Goal: Information Seeking & Learning: Compare options

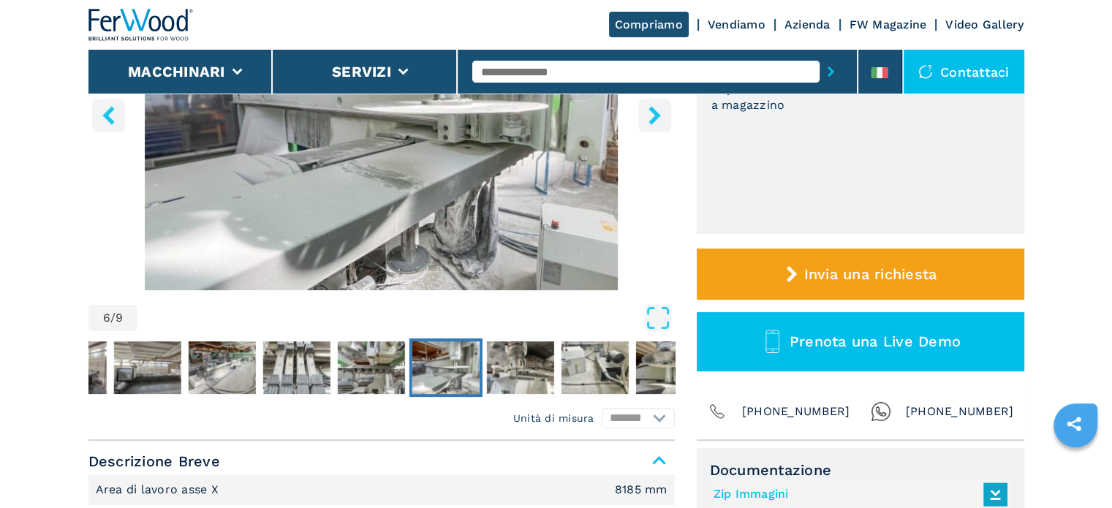
scroll to position [292, 0]
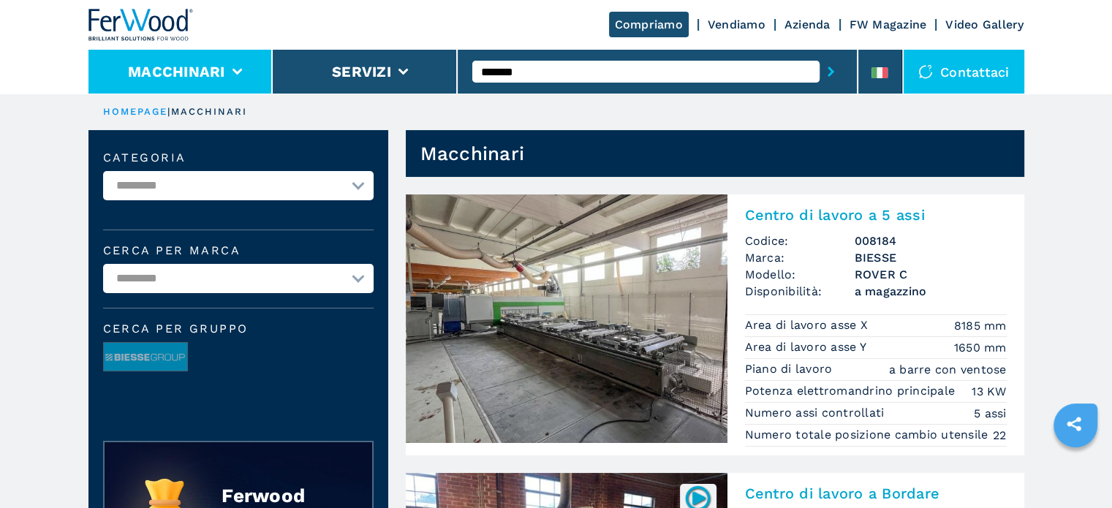
click at [231, 64] on li "Macchinari" at bounding box center [180, 72] width 185 height 44
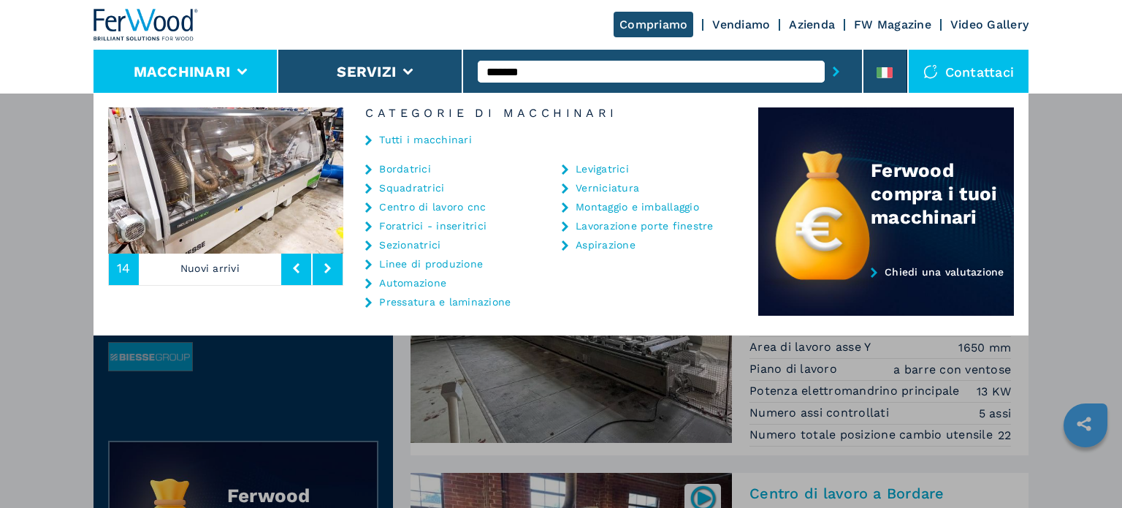
click at [427, 208] on link "Centro di lavoro cnc" at bounding box center [432, 207] width 107 height 10
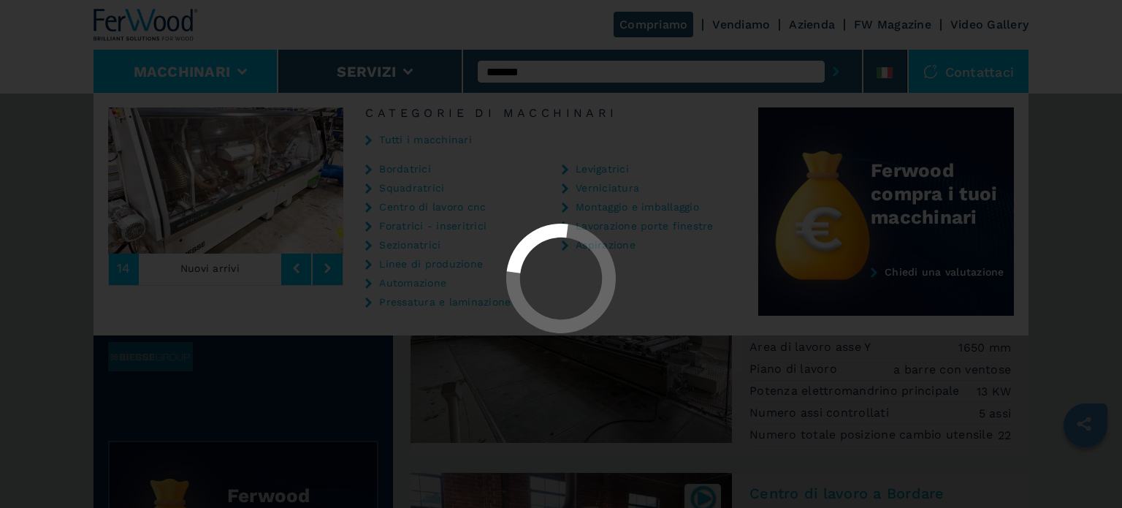
select select "**********"
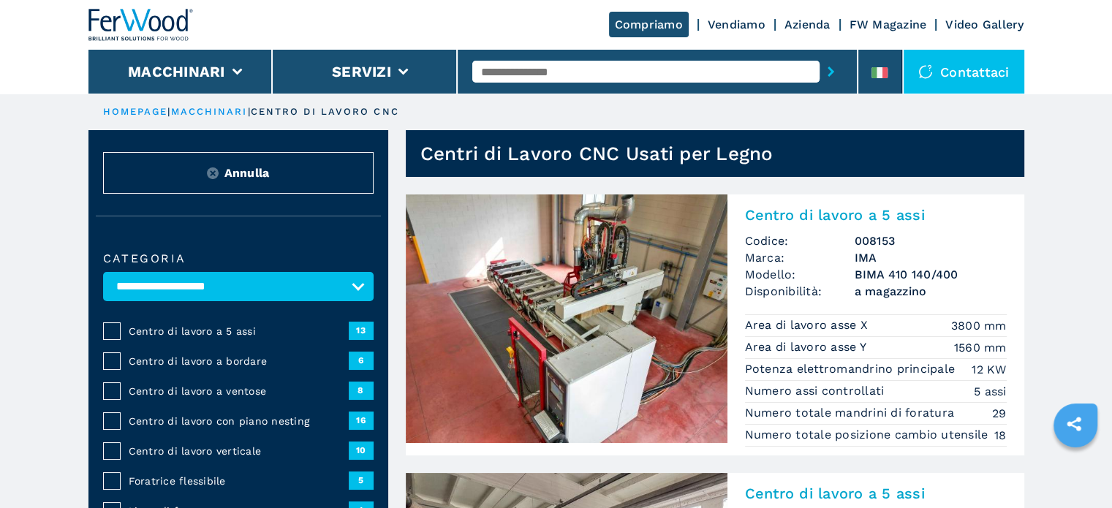
click at [145, 418] on span "Centro di lavoro con piano nesting" at bounding box center [239, 421] width 220 height 15
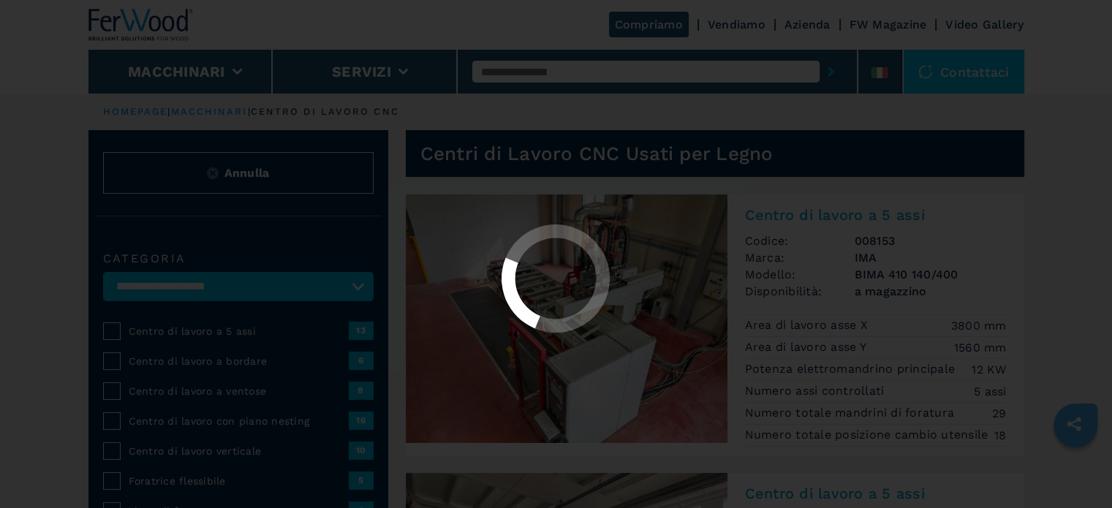
select select "**********"
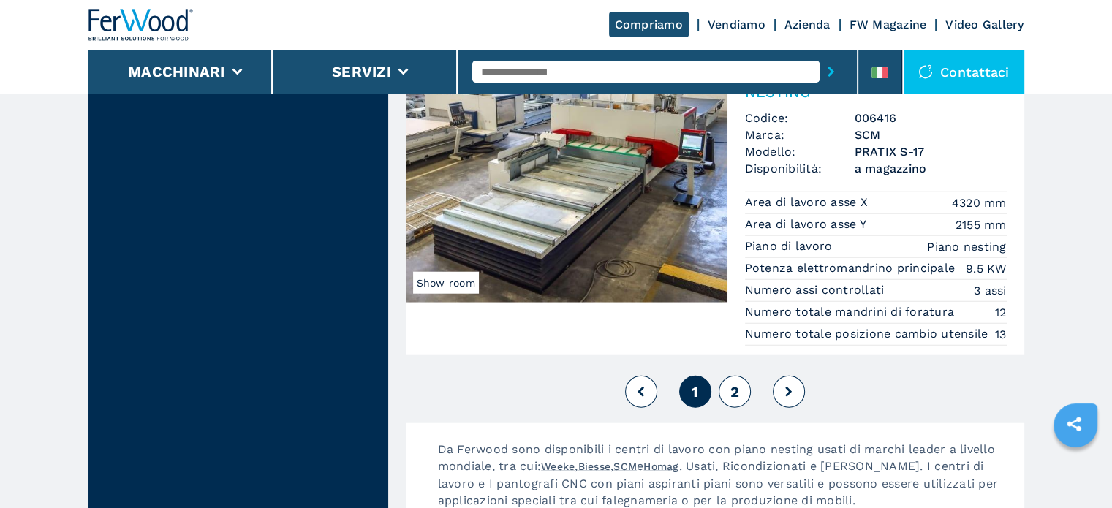
scroll to position [3873, 0]
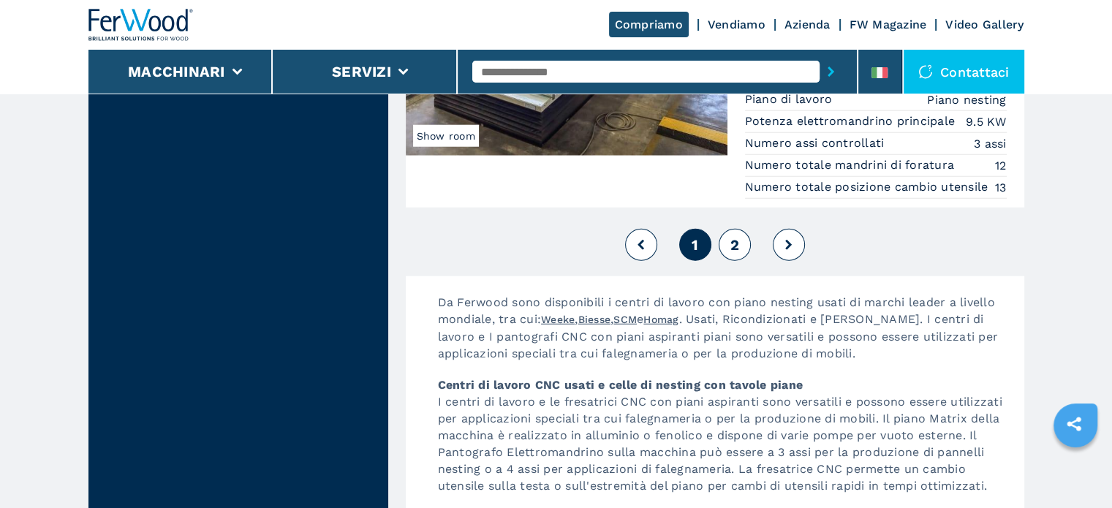
click at [740, 254] on button "2" at bounding box center [734, 245] width 32 height 32
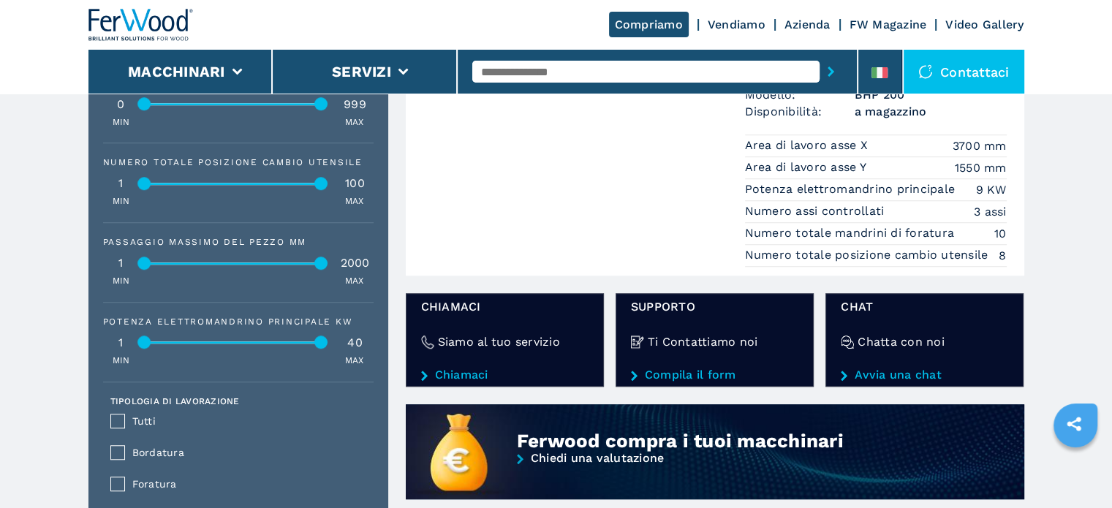
scroll to position [1388, 0]
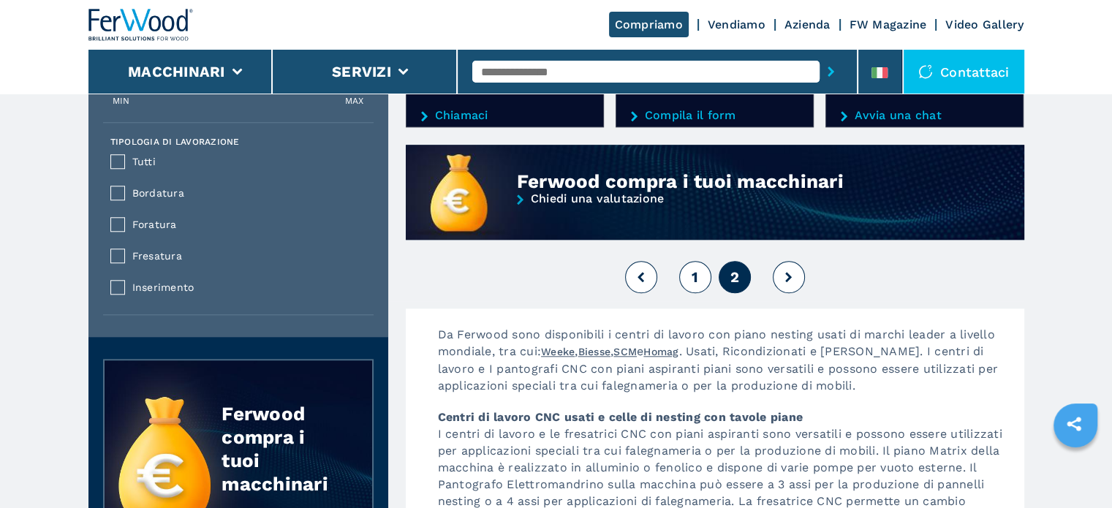
click at [690, 293] on button "1" at bounding box center [695, 277] width 32 height 32
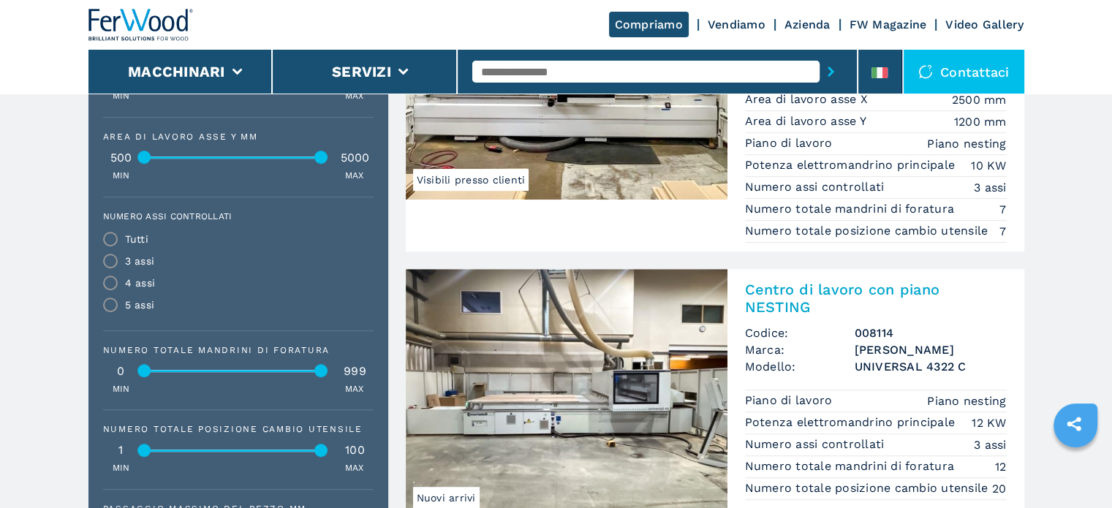
scroll to position [950, 0]
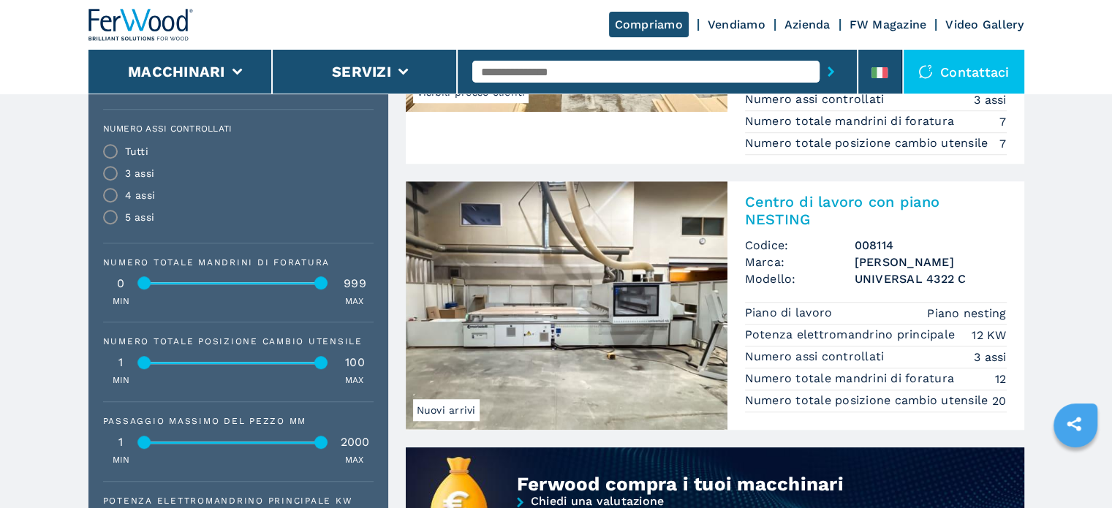
click at [875, 263] on h3 "[PERSON_NAME]" at bounding box center [930, 262] width 152 height 17
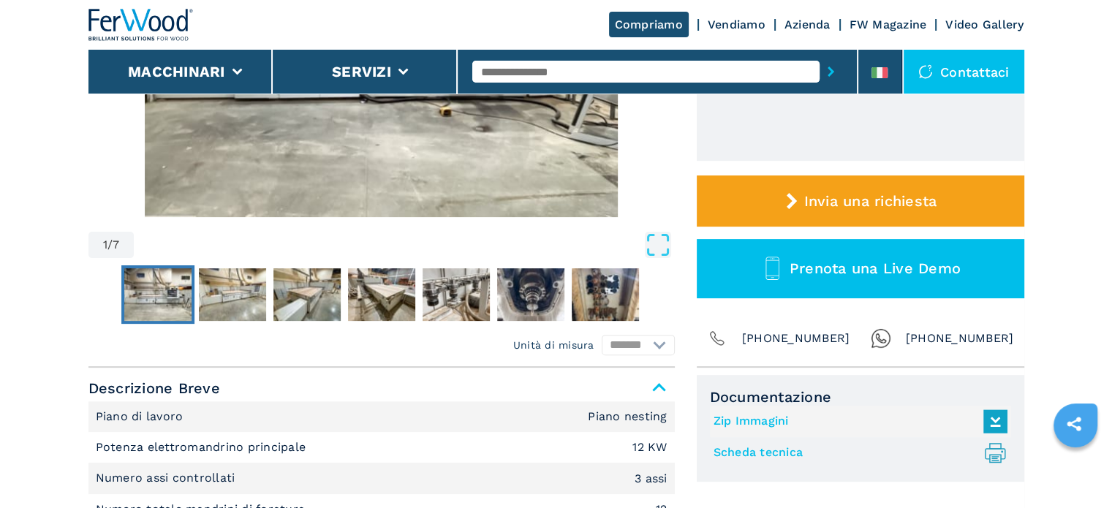
scroll to position [73, 0]
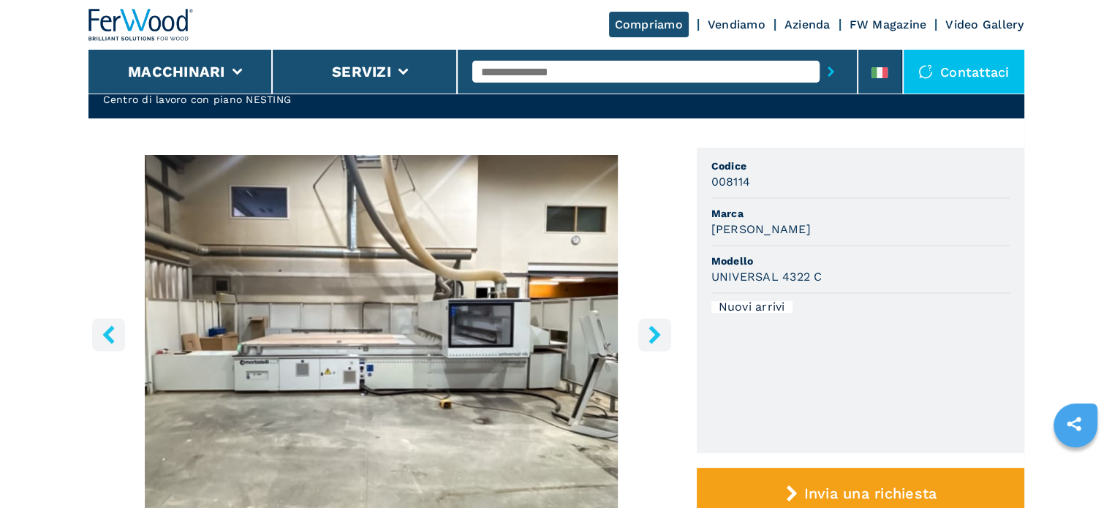
click at [658, 333] on icon "right-button" at bounding box center [654, 334] width 12 height 18
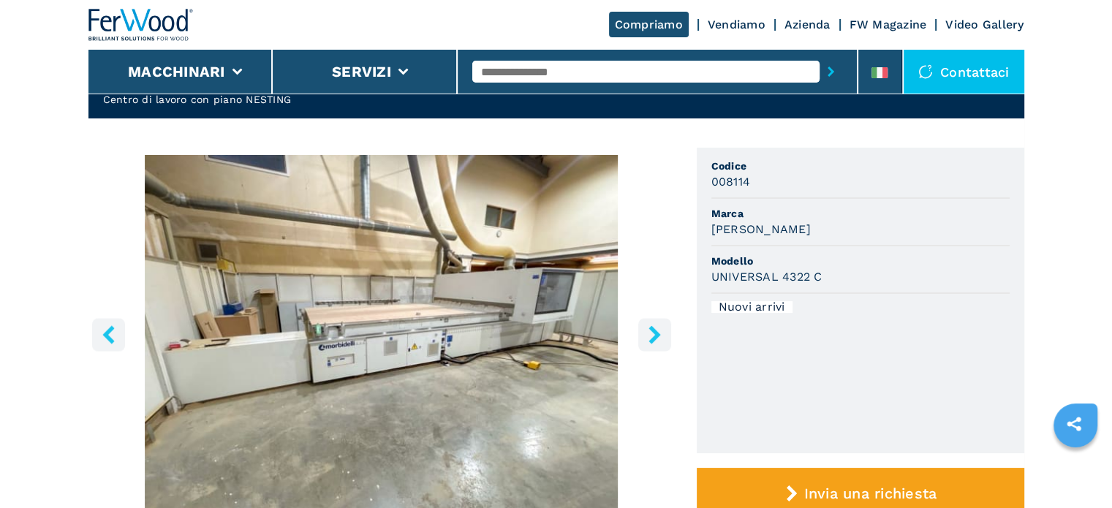
click at [657, 333] on icon "right-button" at bounding box center [654, 334] width 12 height 18
click at [655, 333] on icon "right-button" at bounding box center [654, 334] width 12 height 18
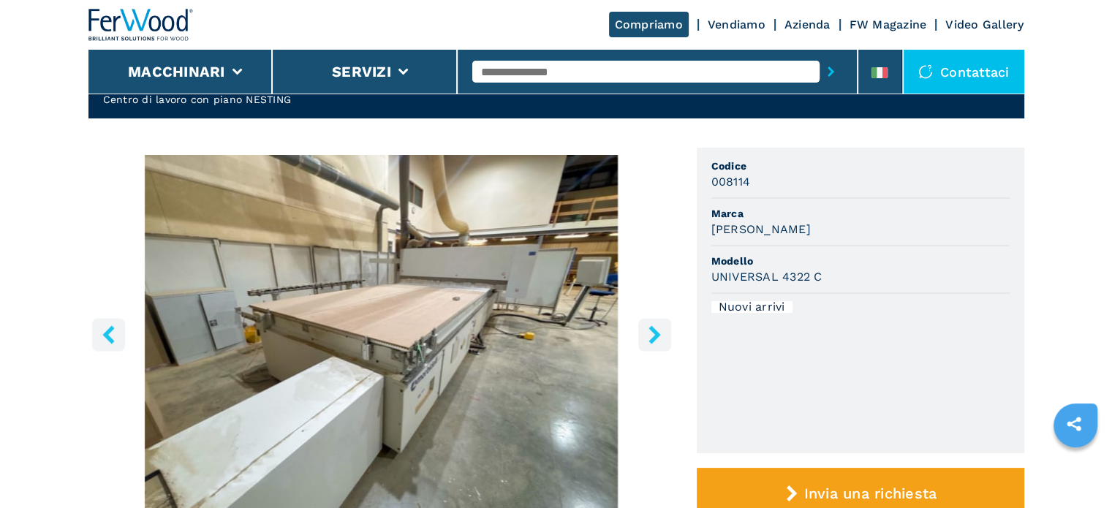
click at [655, 333] on icon "right-button" at bounding box center [654, 334] width 12 height 18
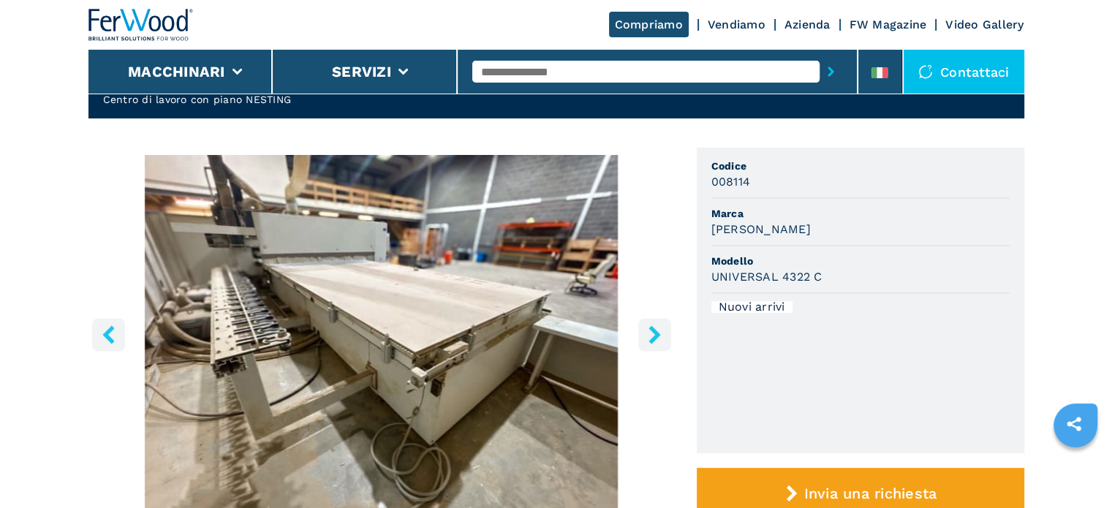
click at [655, 333] on icon "right-button" at bounding box center [654, 334] width 12 height 18
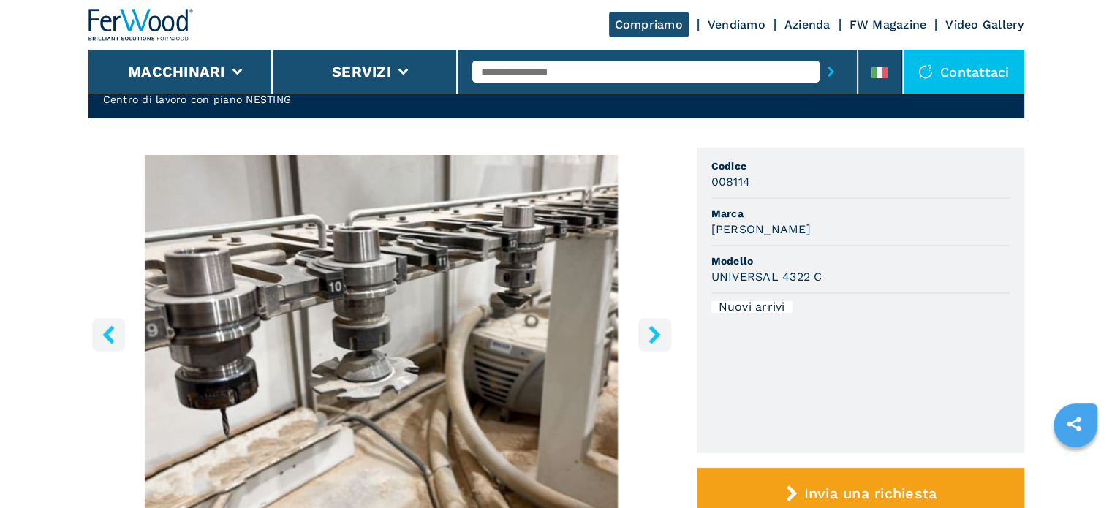
click at [655, 333] on icon "right-button" at bounding box center [654, 334] width 12 height 18
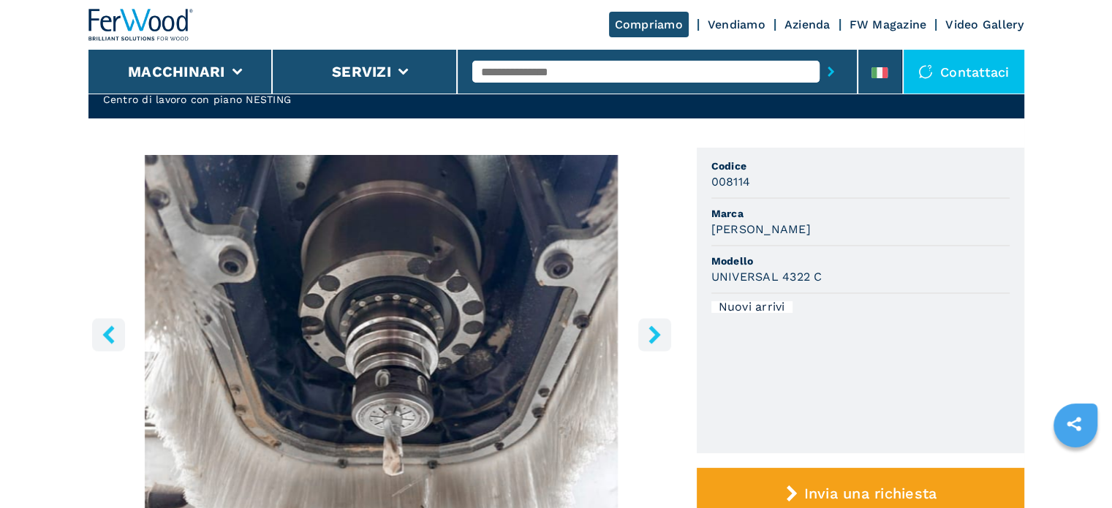
click at [655, 333] on icon "right-button" at bounding box center [654, 334] width 12 height 18
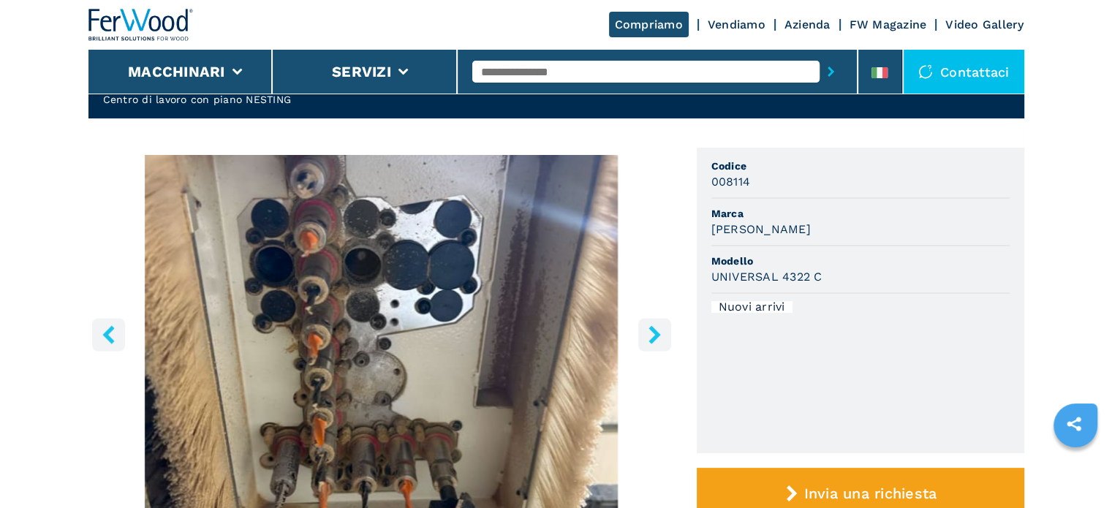
click at [655, 333] on icon "right-button" at bounding box center [654, 334] width 12 height 18
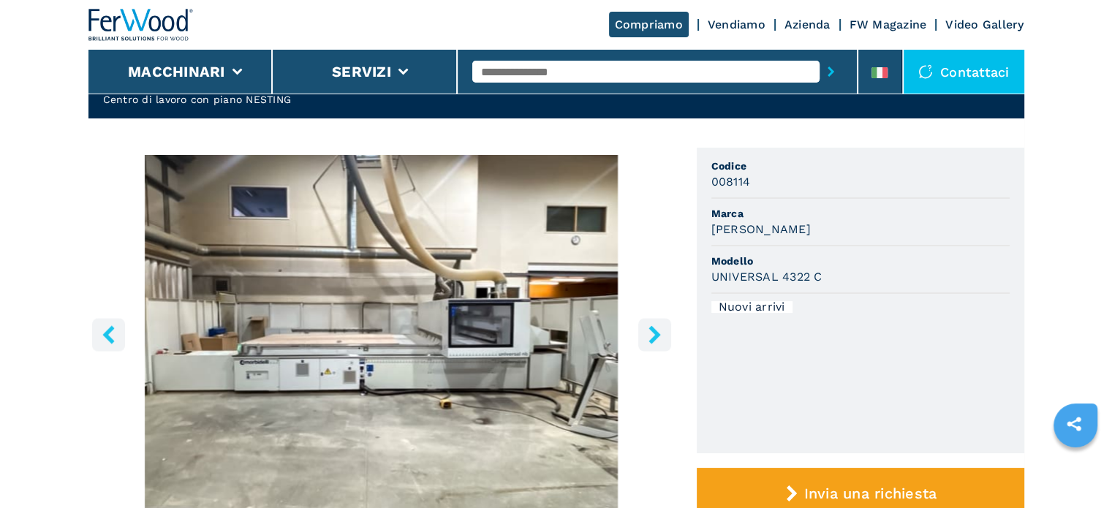
click at [655, 333] on icon "right-button" at bounding box center [654, 334] width 12 height 18
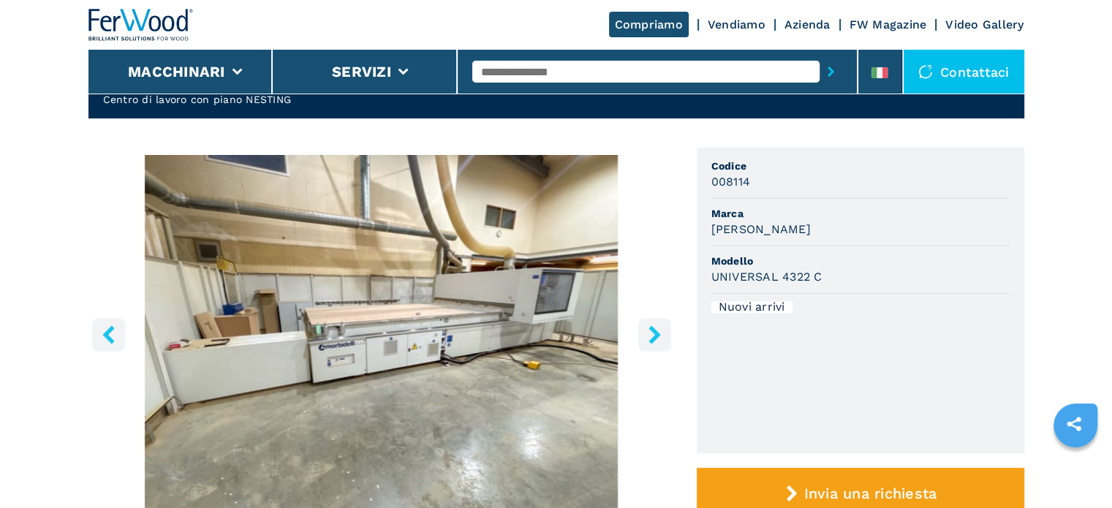
scroll to position [658, 0]
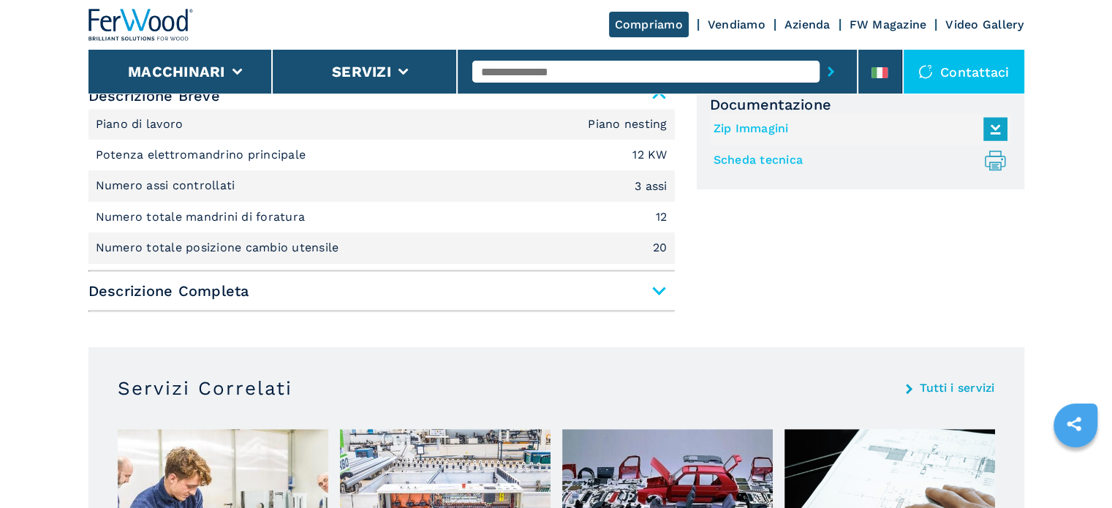
click at [658, 289] on span "Descrizione Completa" at bounding box center [381, 291] width 586 height 26
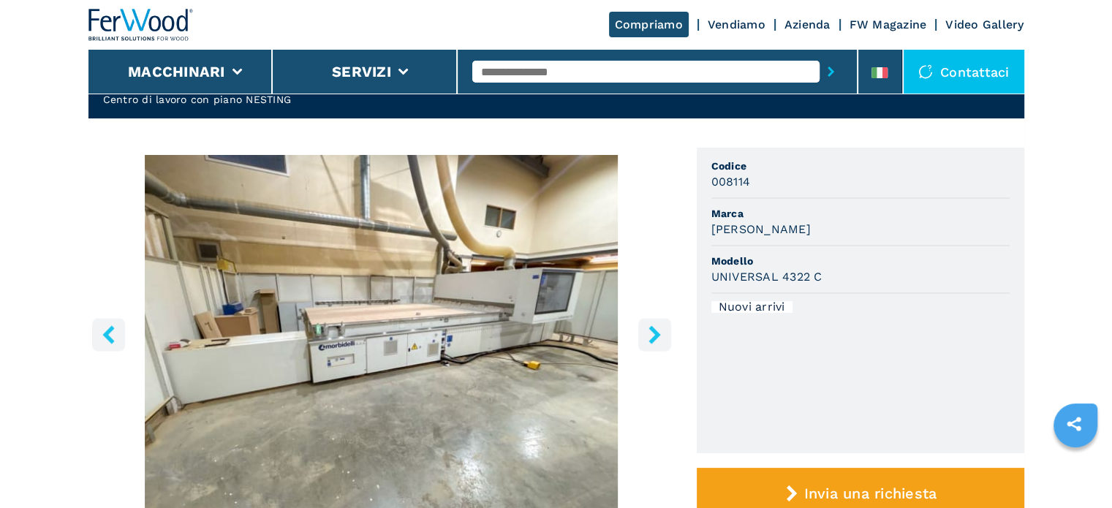
scroll to position [0, 0]
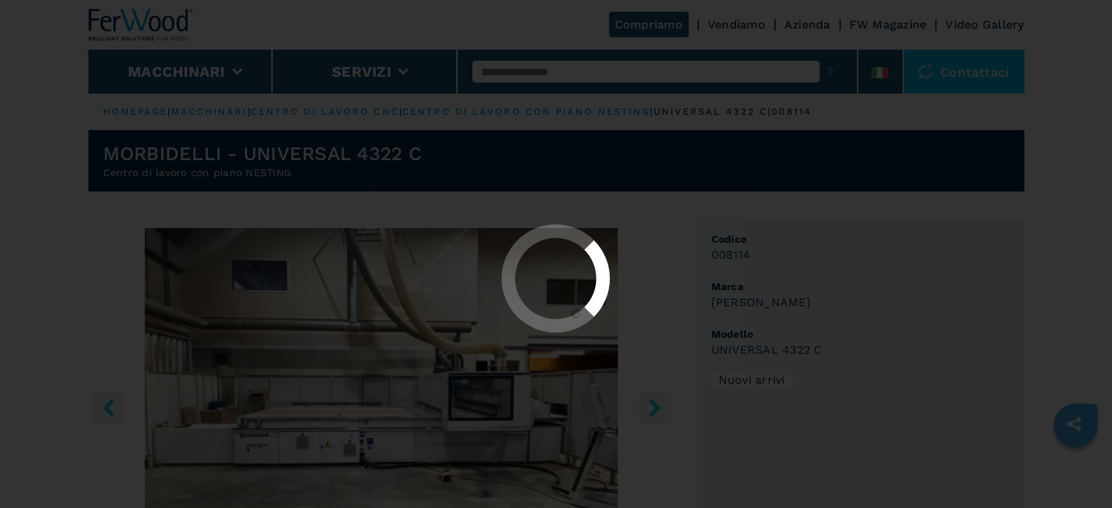
select select "**********"
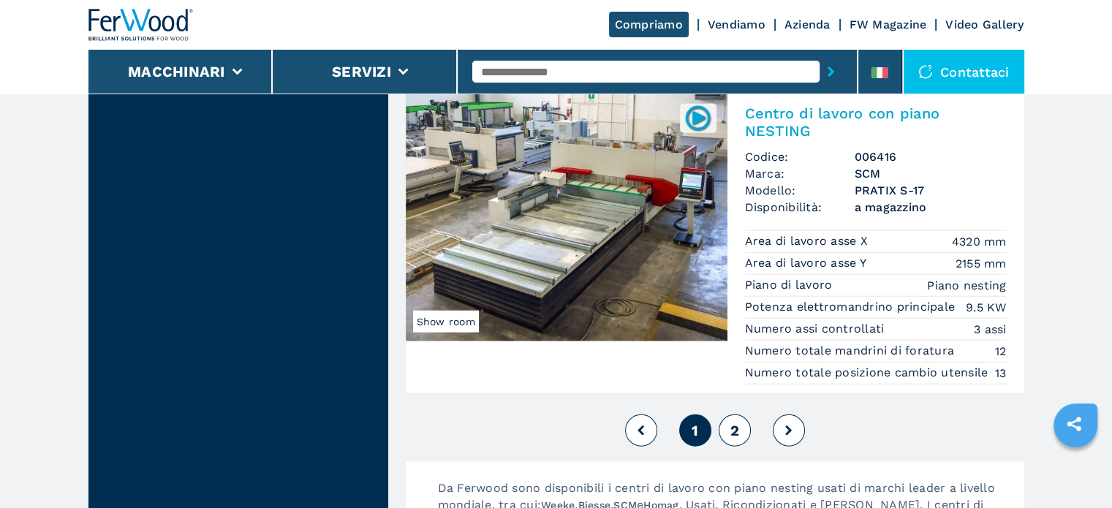
scroll to position [3761, 0]
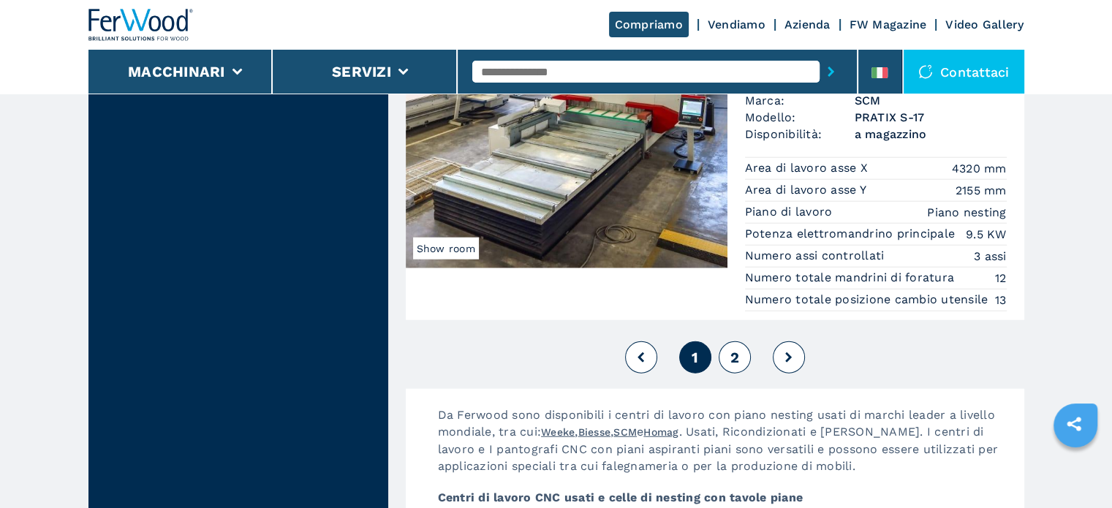
click at [739, 371] on button "2" at bounding box center [734, 357] width 32 height 32
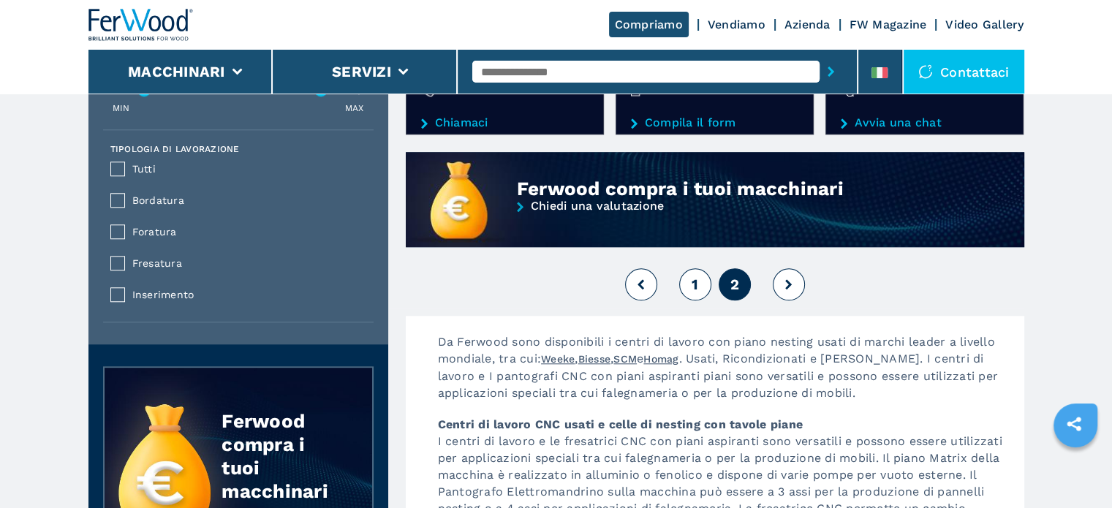
scroll to position [1388, 0]
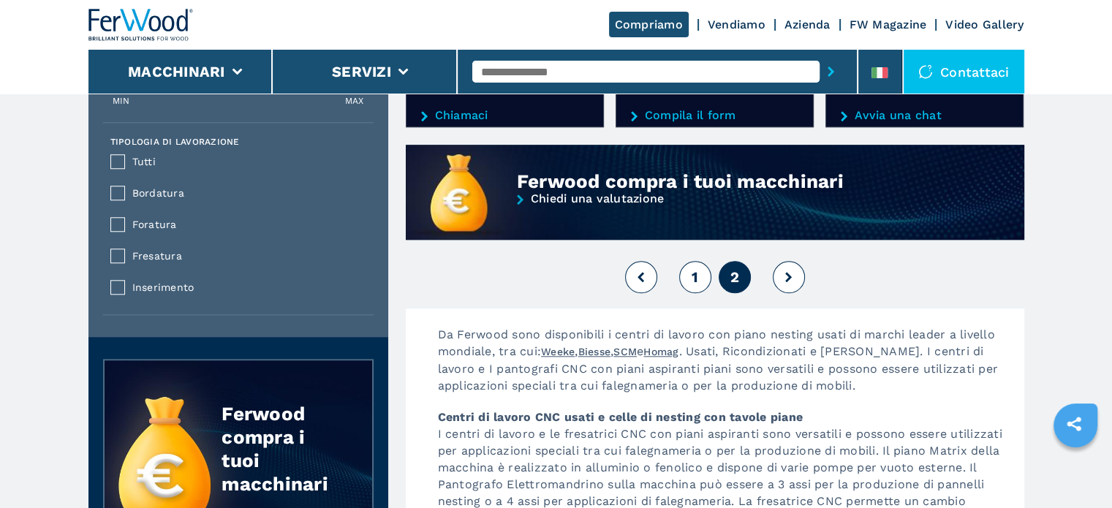
click at [698, 293] on button "1" at bounding box center [695, 277] width 32 height 32
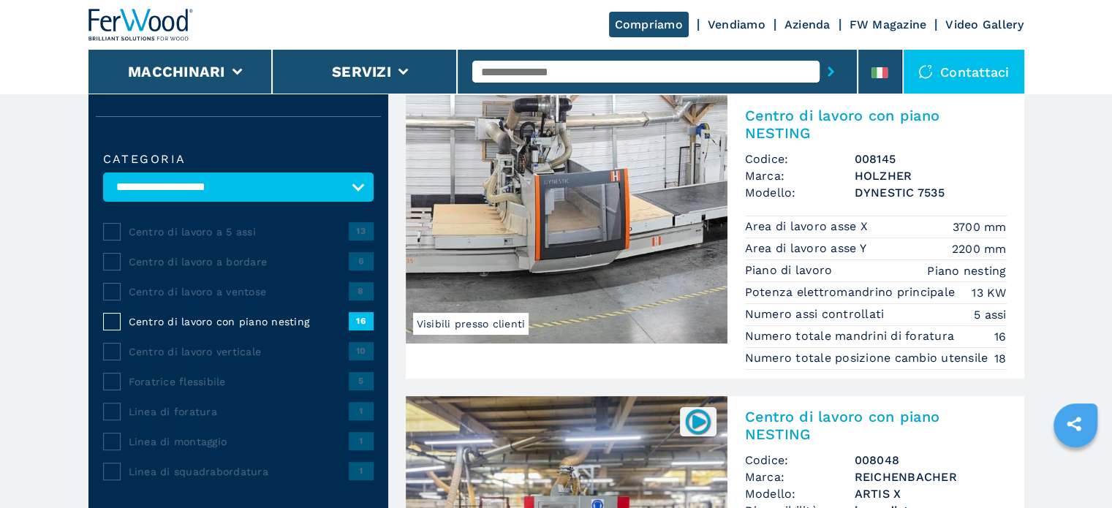
scroll to position [73, 0]
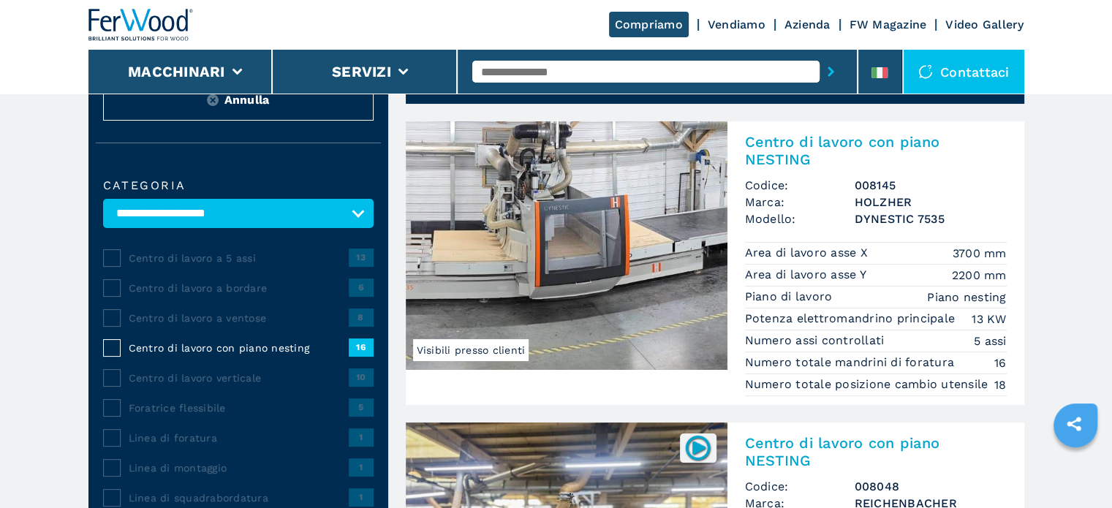
click at [870, 202] on h3 "HOLZHER" at bounding box center [930, 202] width 152 height 17
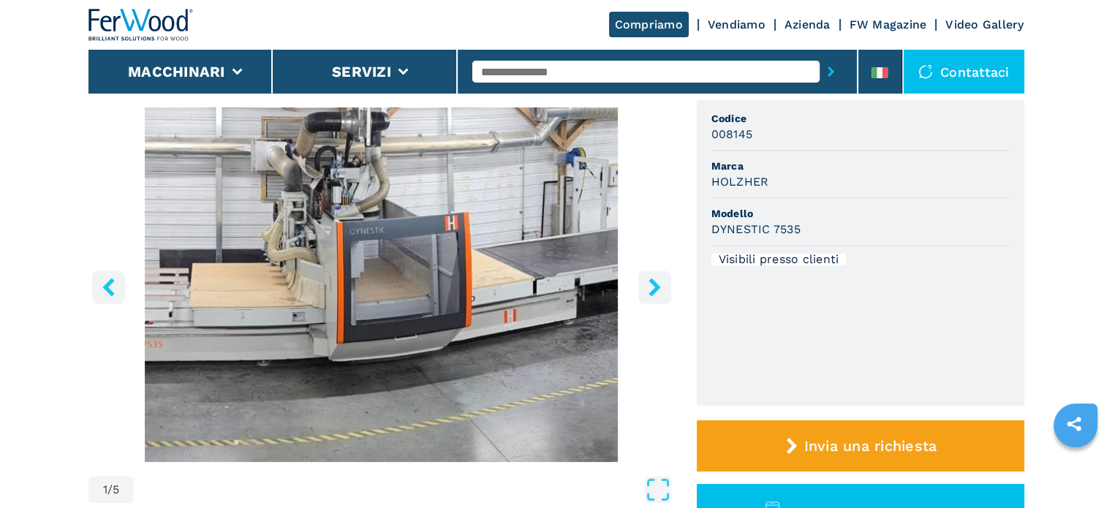
scroll to position [146, 0]
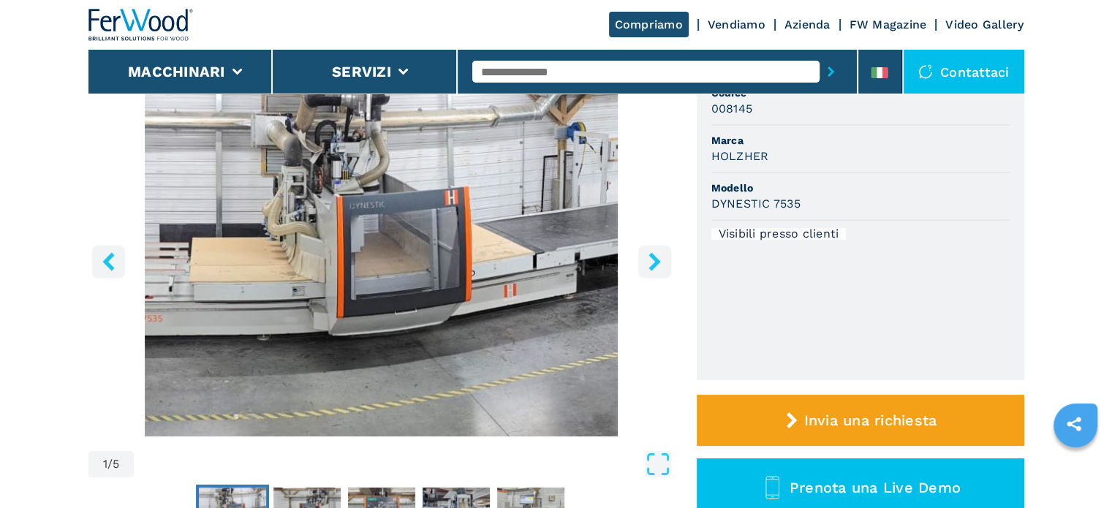
click at [655, 259] on icon "right-button" at bounding box center [654, 261] width 12 height 18
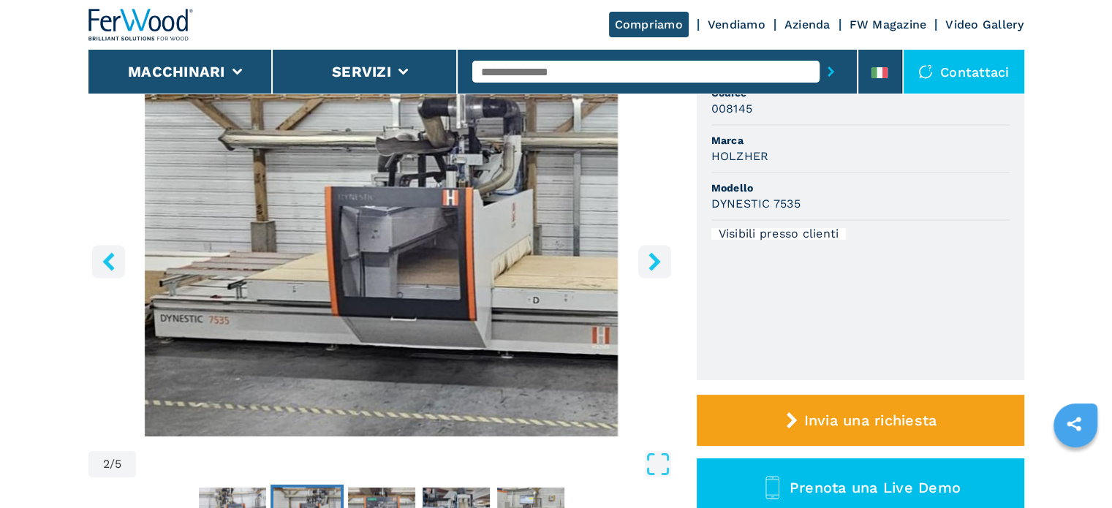
click at [653, 262] on icon "right-button" at bounding box center [654, 261] width 18 height 18
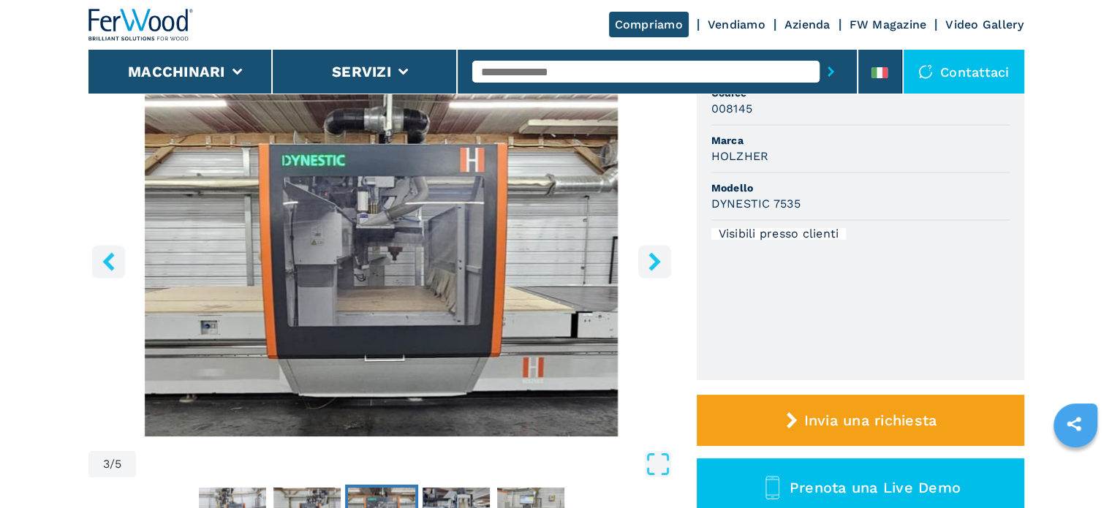
click at [653, 262] on icon "right-button" at bounding box center [654, 261] width 18 height 18
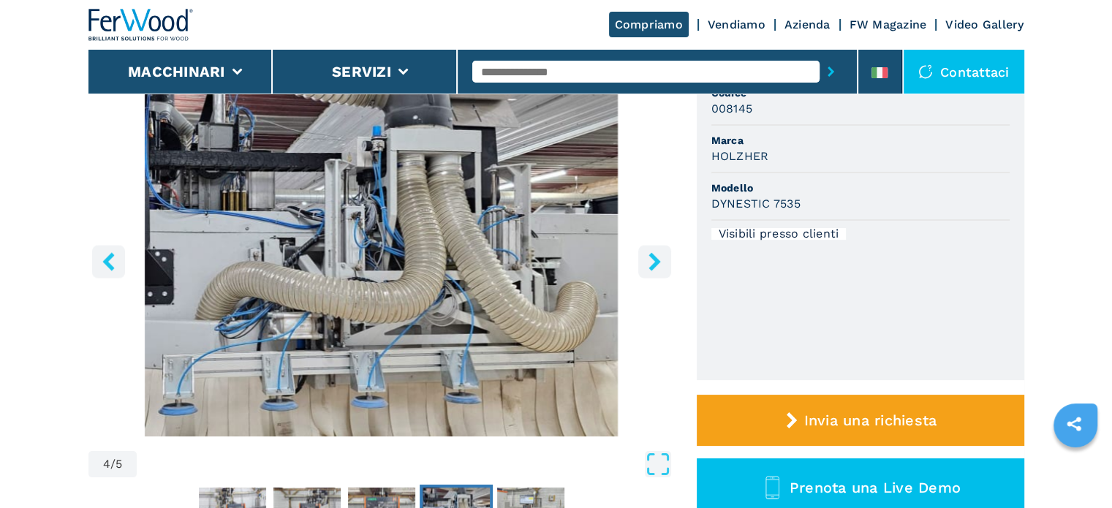
click at [651, 263] on icon "right-button" at bounding box center [654, 261] width 18 height 18
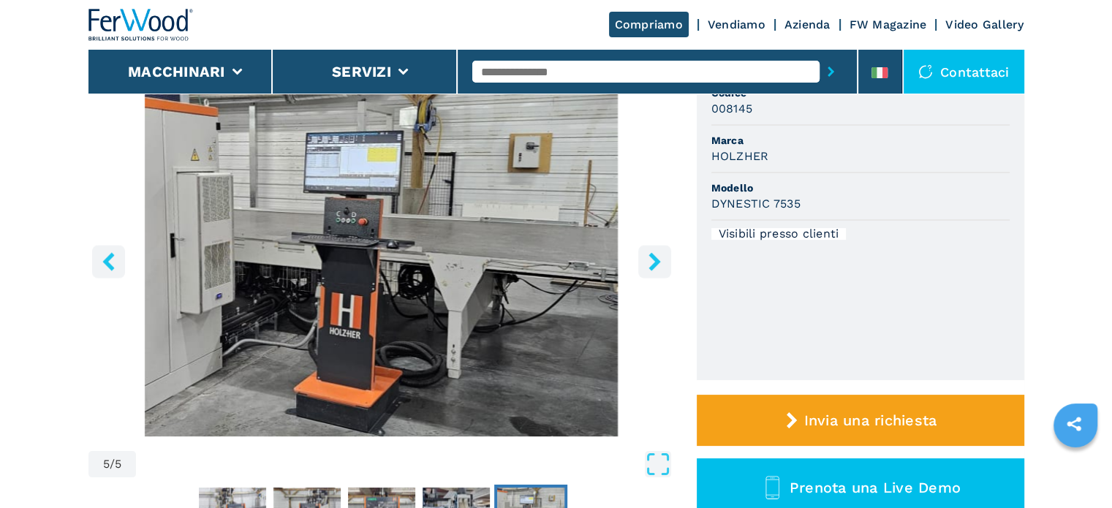
click at [649, 265] on icon "right-button" at bounding box center [654, 261] width 18 height 18
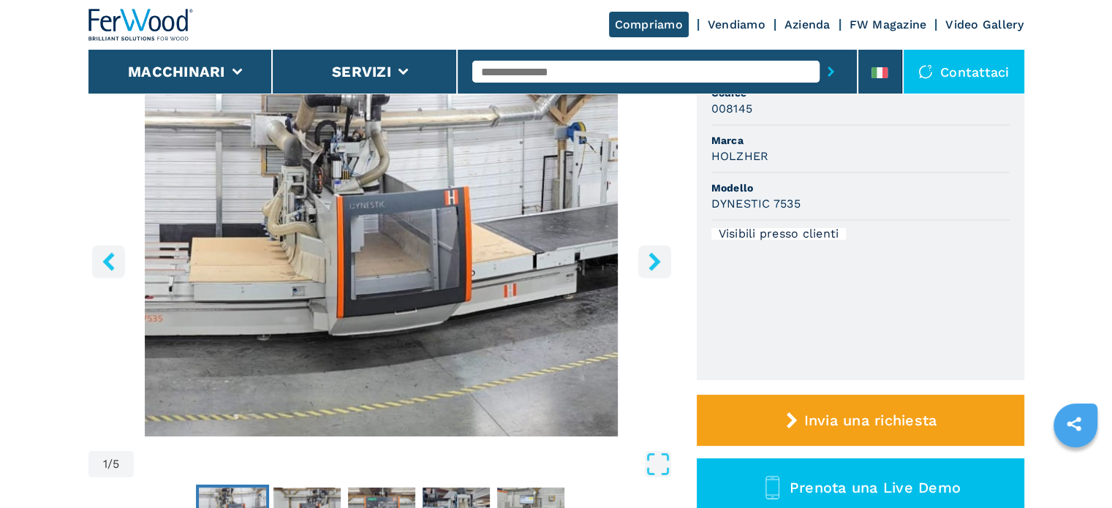
click at [649, 265] on icon "right-button" at bounding box center [654, 261] width 18 height 18
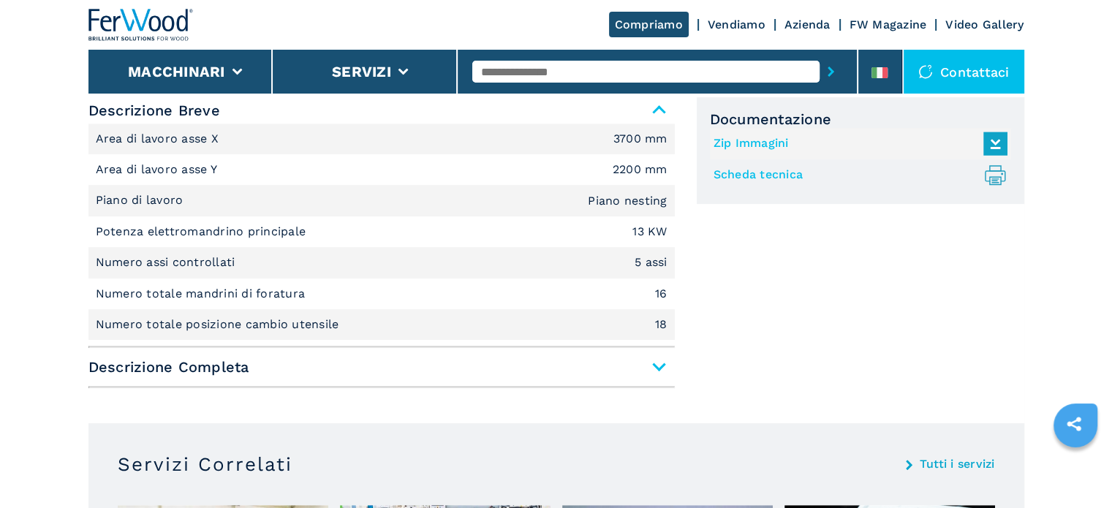
scroll to position [658, 0]
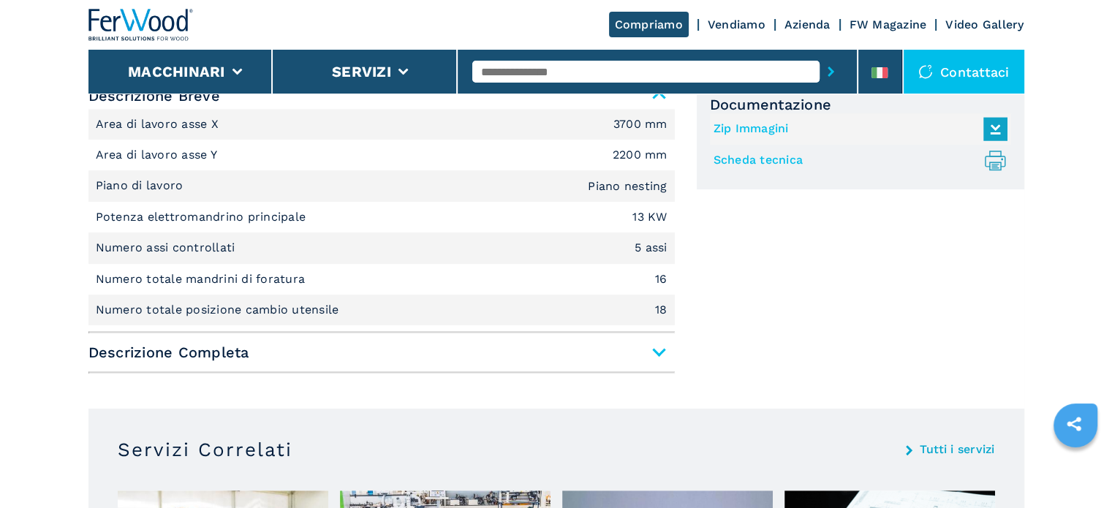
click at [661, 354] on span "Descrizione Completa" at bounding box center [381, 352] width 586 height 26
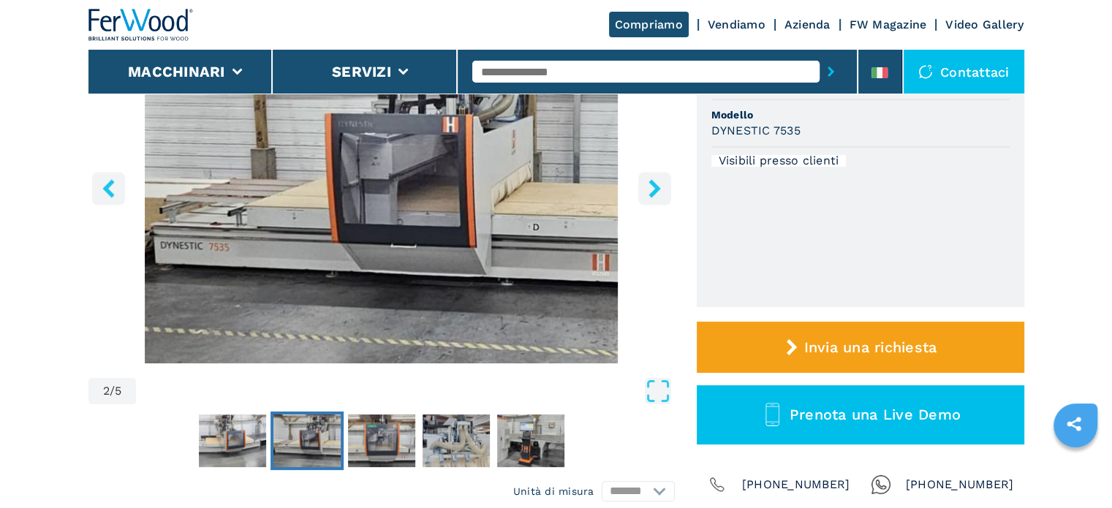
scroll to position [0, 0]
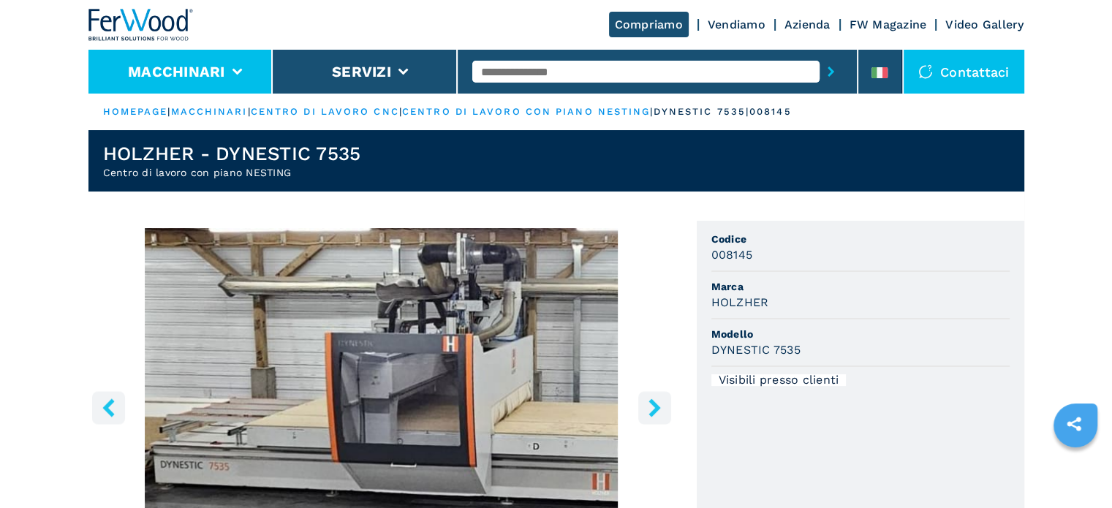
click at [221, 75] on button "Macchinari" at bounding box center [176, 72] width 97 height 18
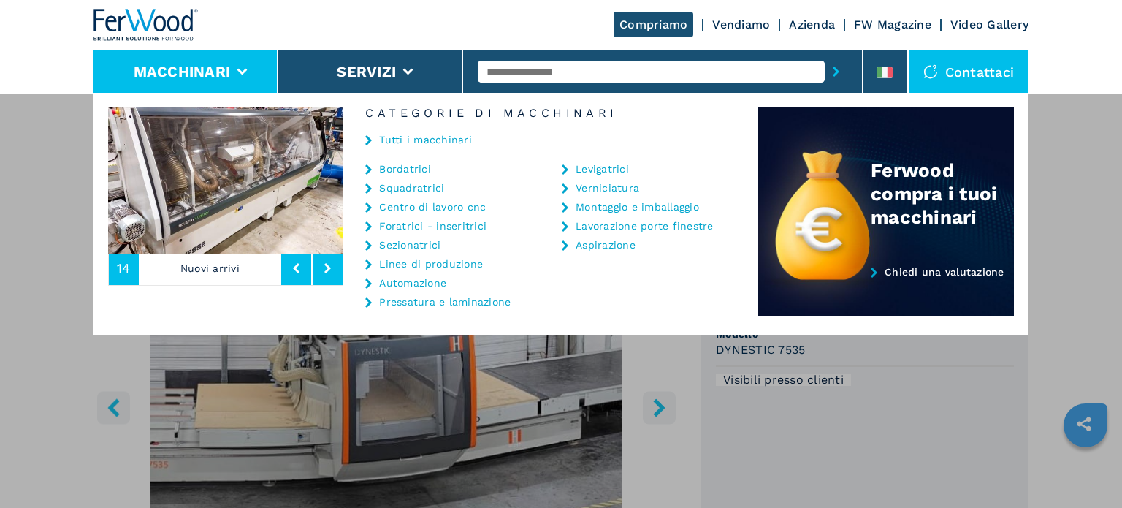
click at [577, 380] on div "**********" at bounding box center [561, 347] width 1122 height 508
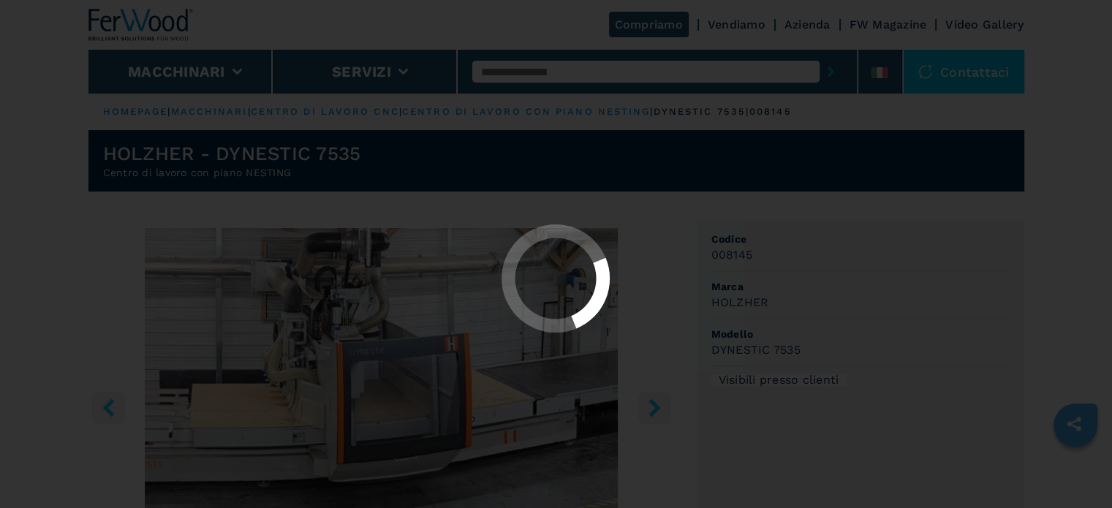
select select "**********"
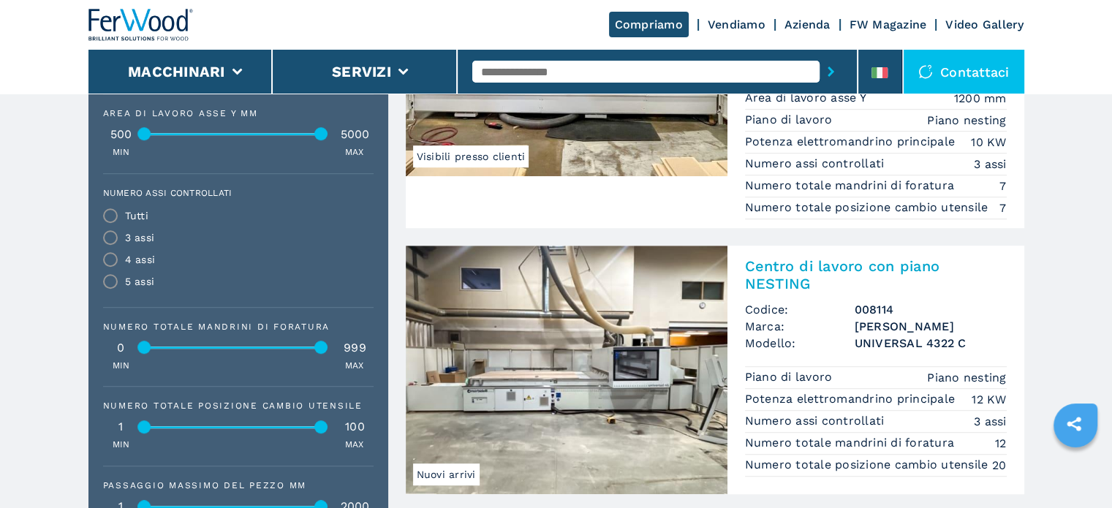
scroll to position [911, 0]
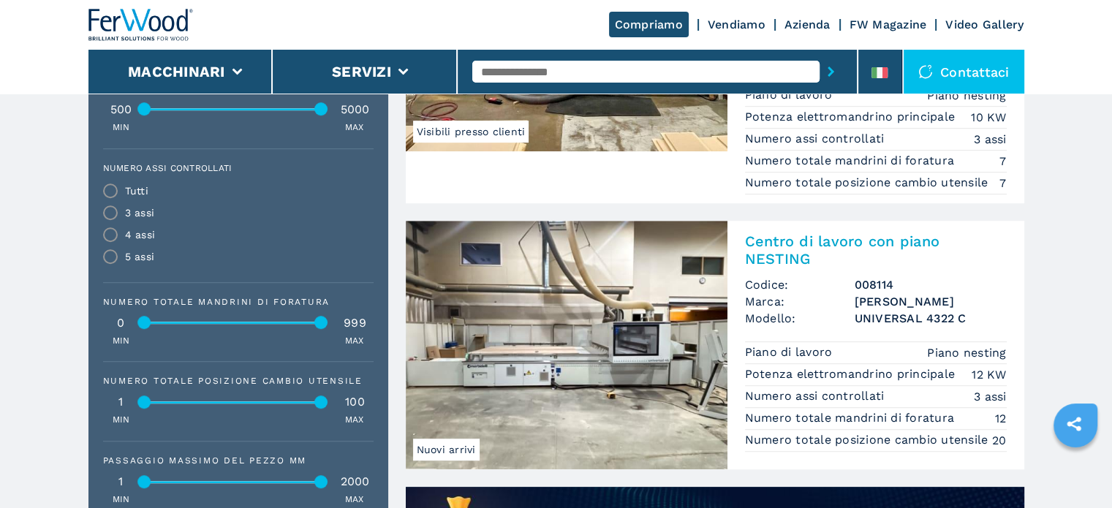
click at [865, 300] on h3 "[PERSON_NAME]" at bounding box center [930, 301] width 152 height 17
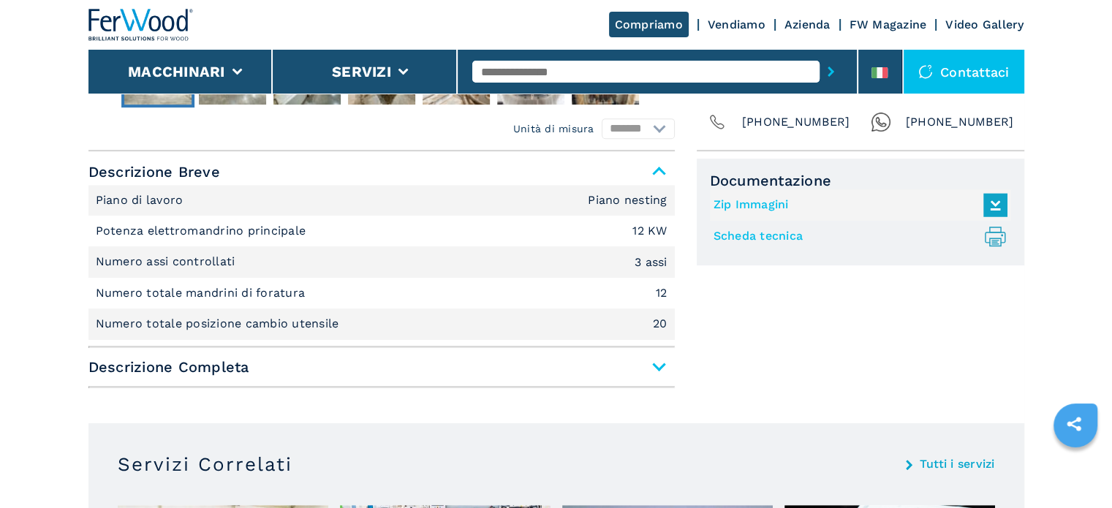
scroll to position [585, 0]
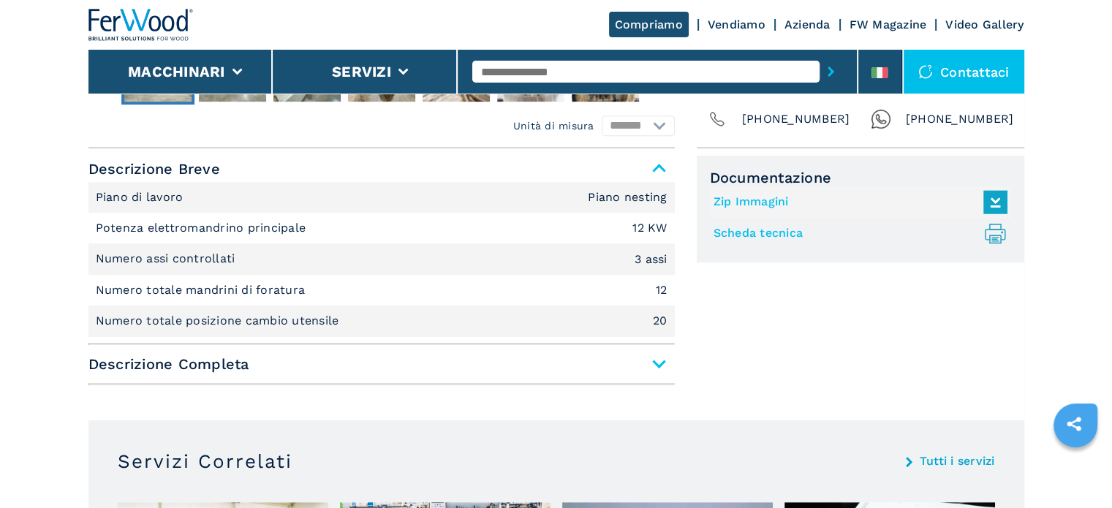
click at [657, 370] on span "Descrizione Completa" at bounding box center [381, 364] width 586 height 26
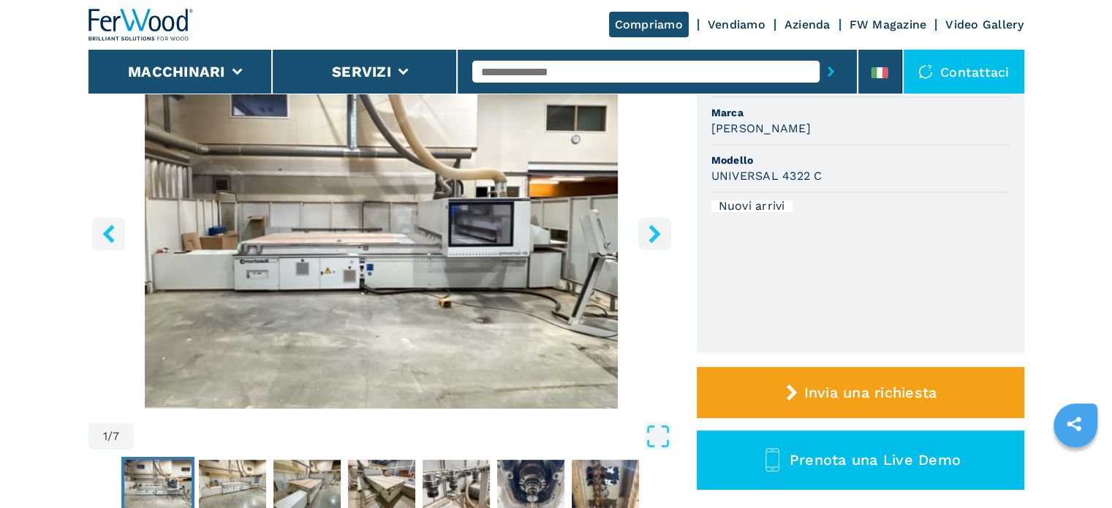
scroll to position [0, 0]
